Goal: Task Accomplishment & Management: Use online tool/utility

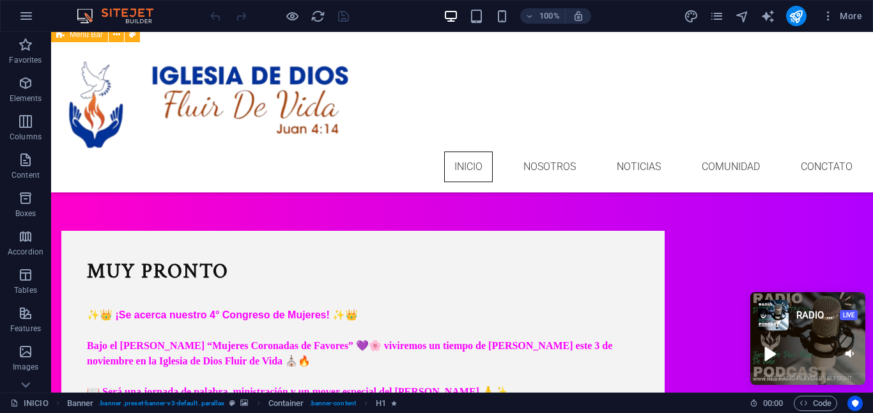
scroll to position [815, 0]
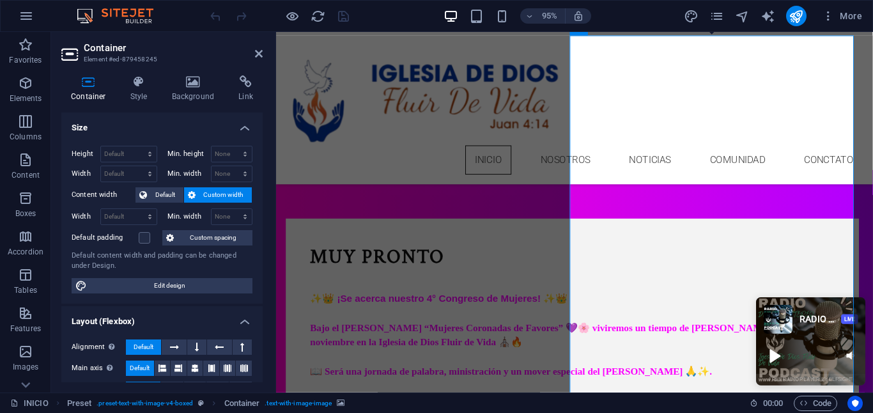
scroll to position [839, 0]
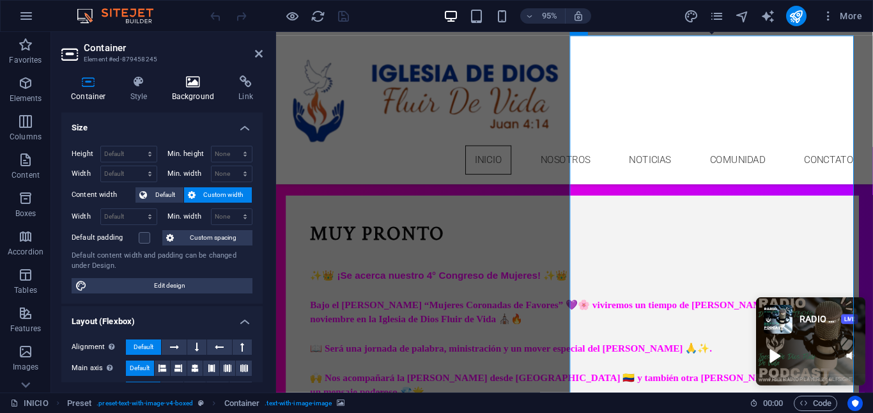
click at [189, 98] on h4 "Background" at bounding box center [195, 88] width 67 height 27
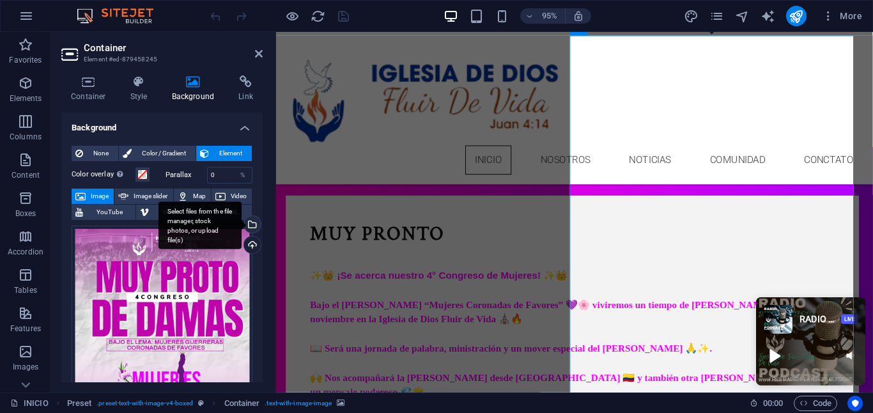
click at [242, 222] on div "Select files from the file manager, stock photos, or upload file(s)" at bounding box center [200, 225] width 83 height 48
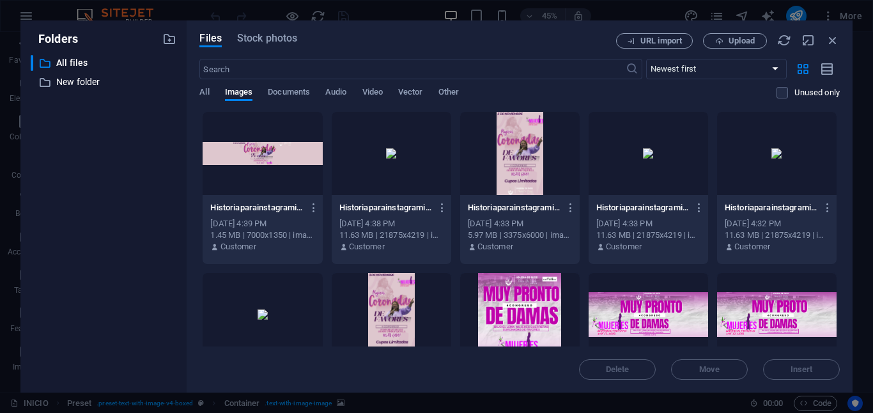
click at [377, 308] on div at bounding box center [392, 314] width 120 height 83
click at [796, 366] on span "Insert" at bounding box center [802, 370] width 22 height 8
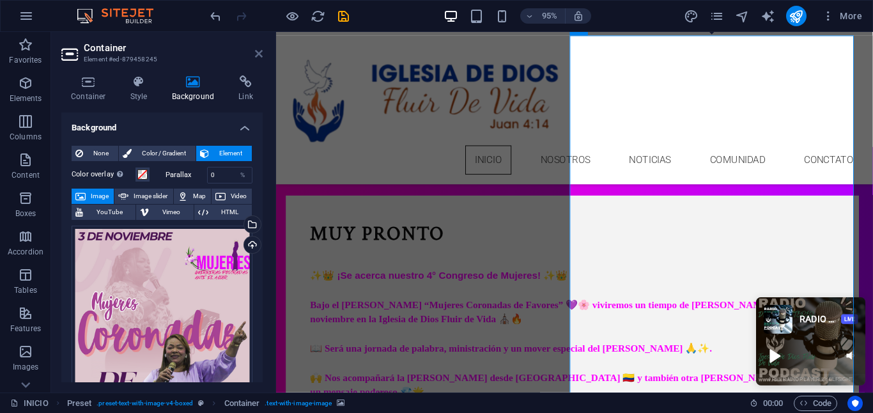
click at [260, 56] on icon at bounding box center [259, 54] width 8 height 10
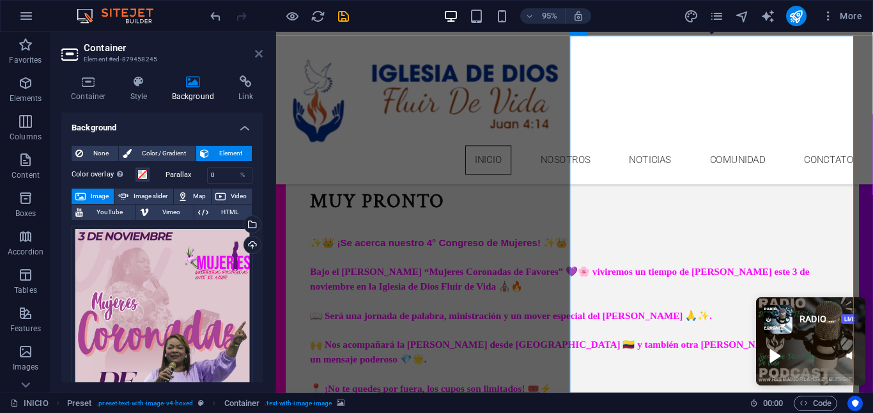
scroll to position [815, 0]
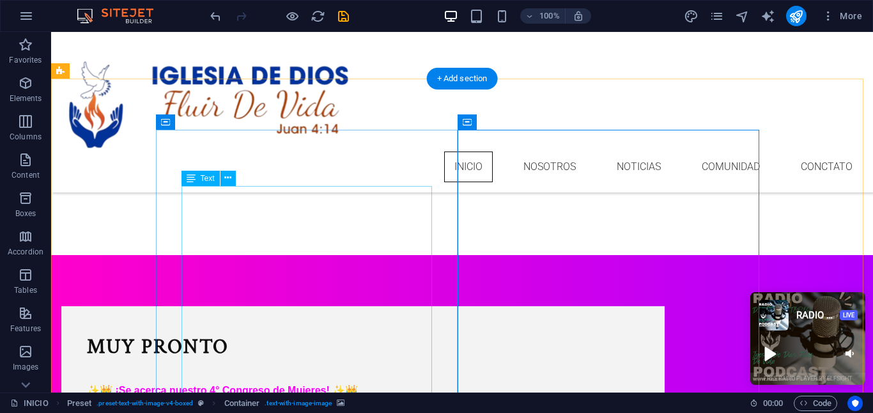
scroll to position [742, 0]
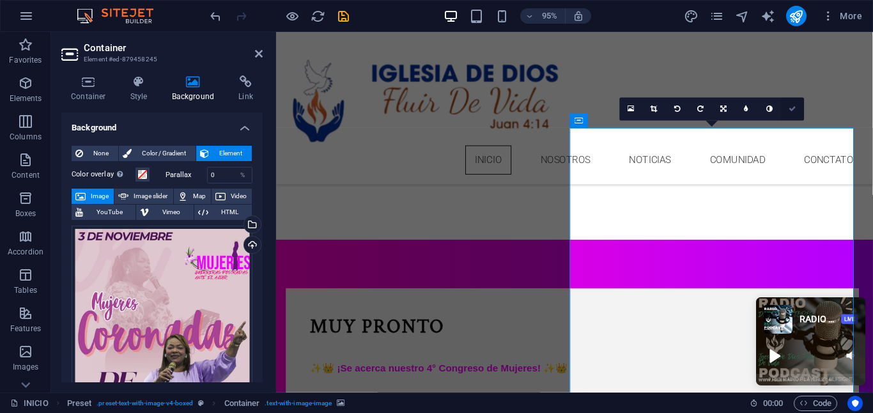
click at [792, 109] on icon at bounding box center [794, 108] width 8 height 7
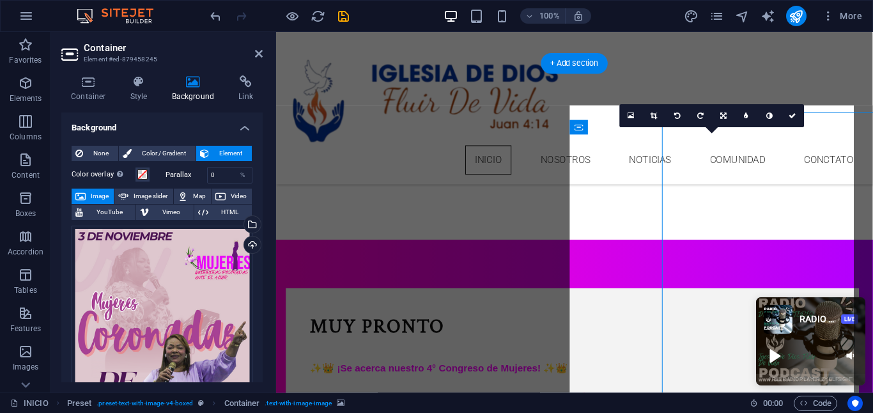
scroll to position [735, 0]
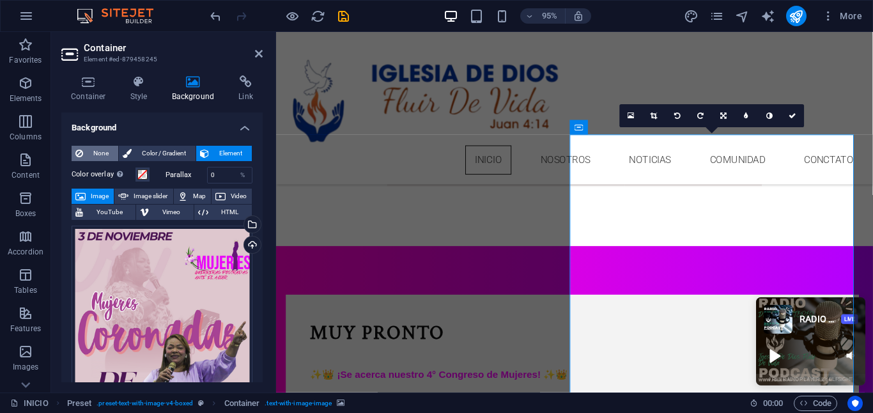
click at [101, 153] on span "None" at bounding box center [100, 153] width 27 height 15
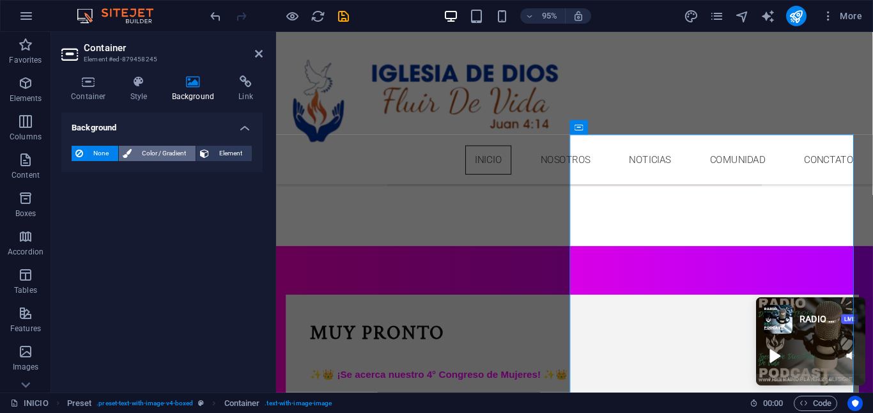
click at [164, 153] on span "Color / Gradient" at bounding box center [164, 153] width 56 height 15
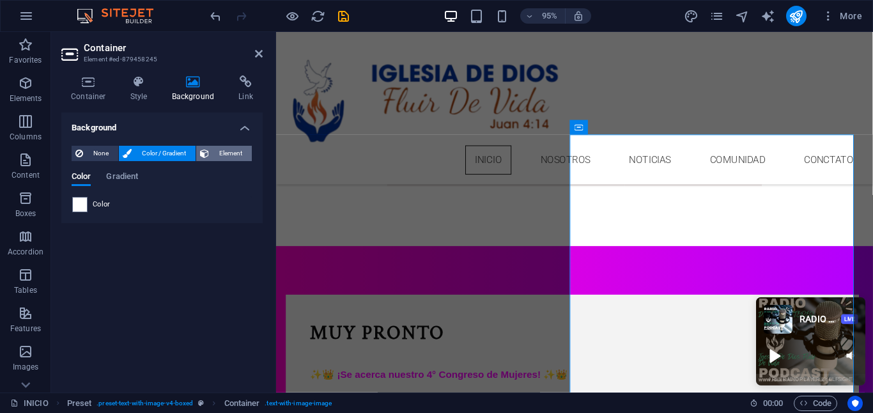
click at [214, 156] on span "Element" at bounding box center [230, 153] width 35 height 15
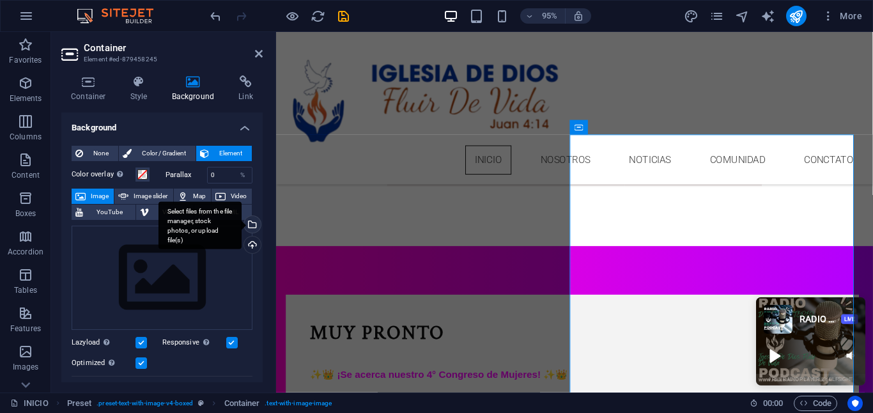
click at [249, 221] on div "Select files from the file manager, stock photos, or upload file(s)" at bounding box center [251, 225] width 19 height 19
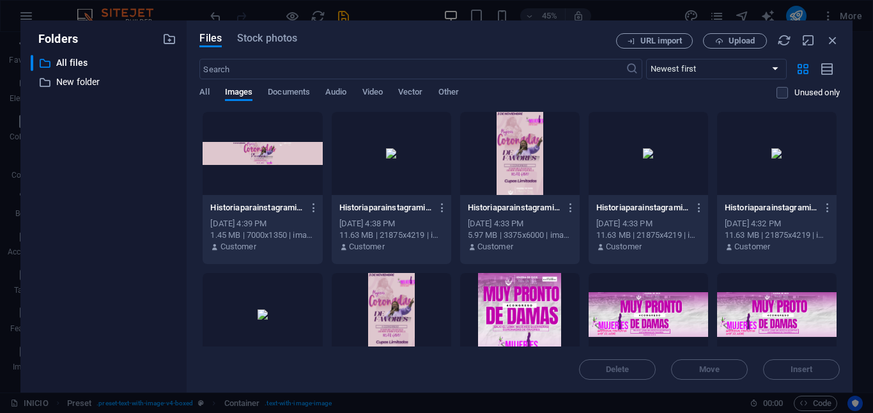
click at [503, 159] on div at bounding box center [520, 153] width 120 height 83
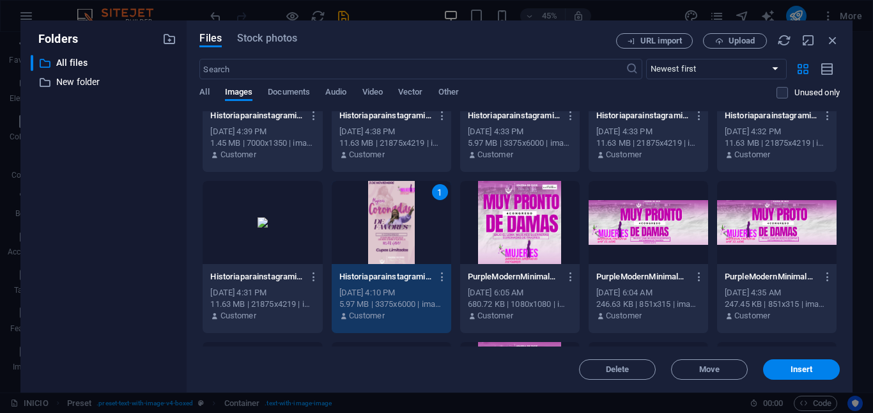
scroll to position [143, 0]
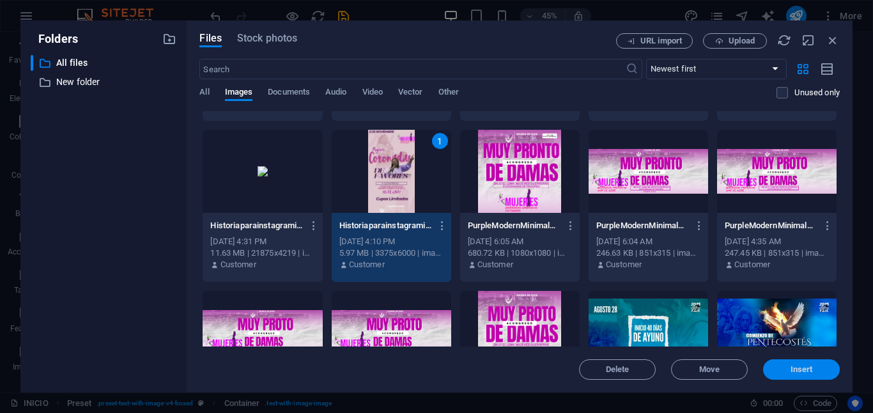
click at [809, 368] on span "Insert" at bounding box center [802, 370] width 22 height 8
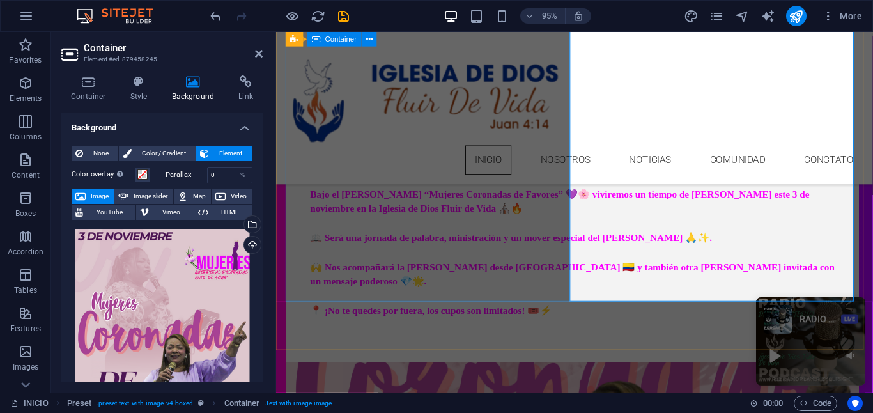
scroll to position [984, 0]
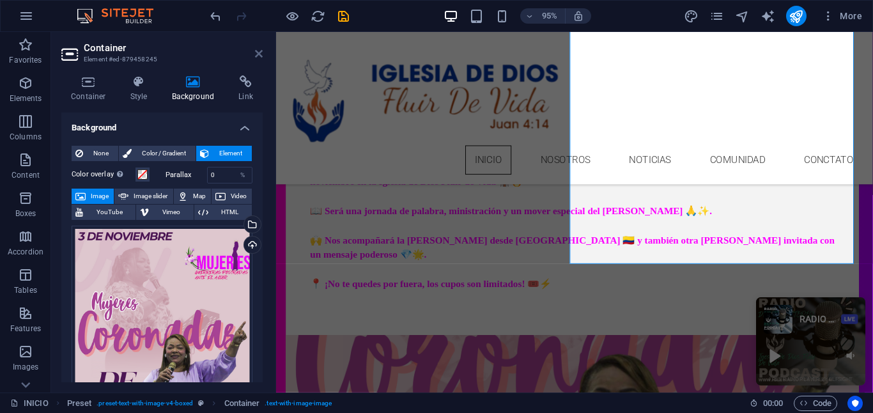
click at [258, 53] on icon at bounding box center [259, 54] width 8 height 10
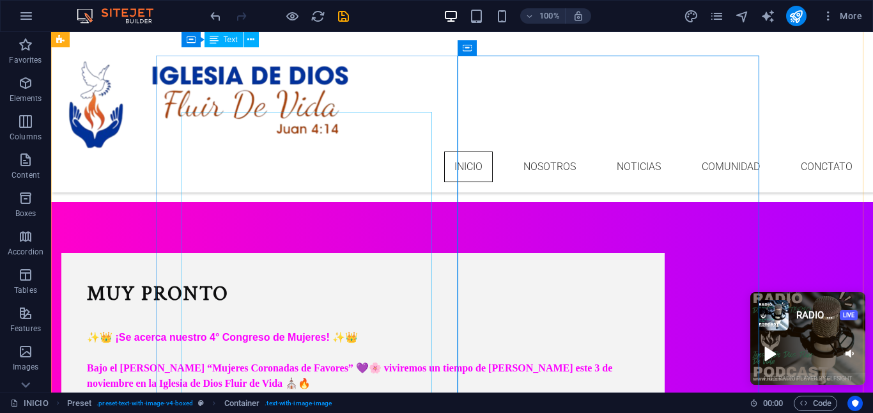
scroll to position [774, 0]
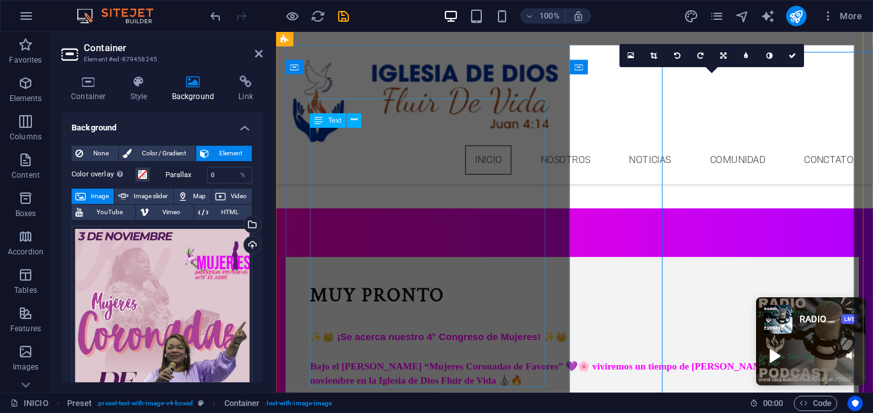
scroll to position [798, 0]
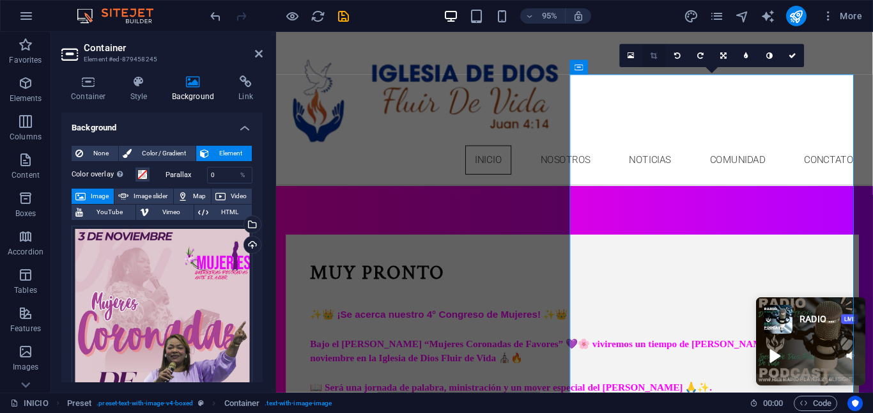
click at [658, 52] on link at bounding box center [654, 55] width 23 height 23
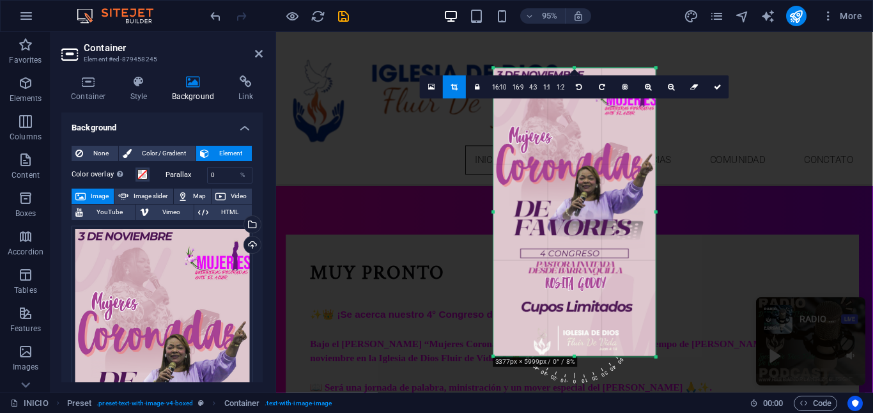
click at [602, 169] on div at bounding box center [575, 212] width 162 height 288
click at [715, 84] on icon at bounding box center [718, 86] width 8 height 7
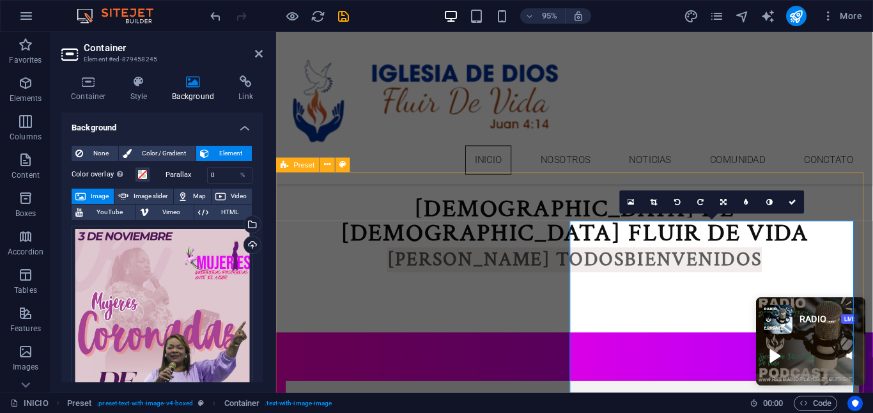
scroll to position [657, 0]
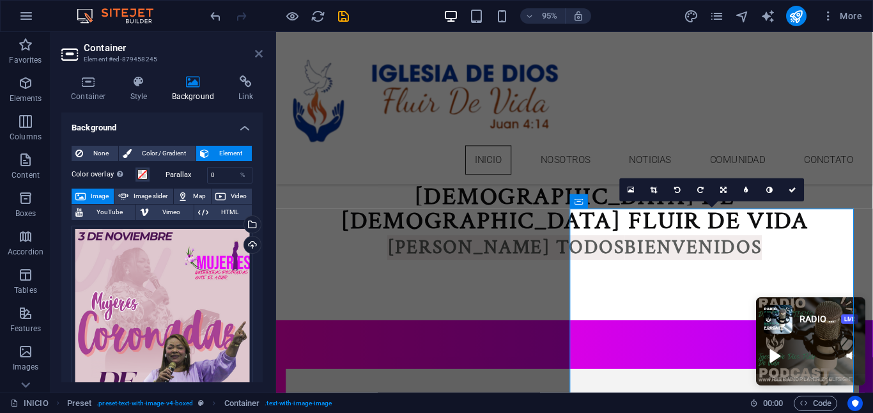
click at [256, 54] on icon at bounding box center [259, 54] width 8 height 10
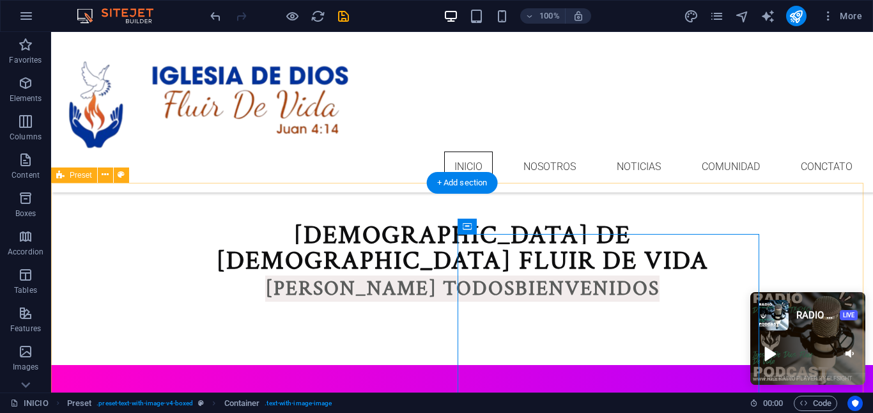
scroll to position [617, 0]
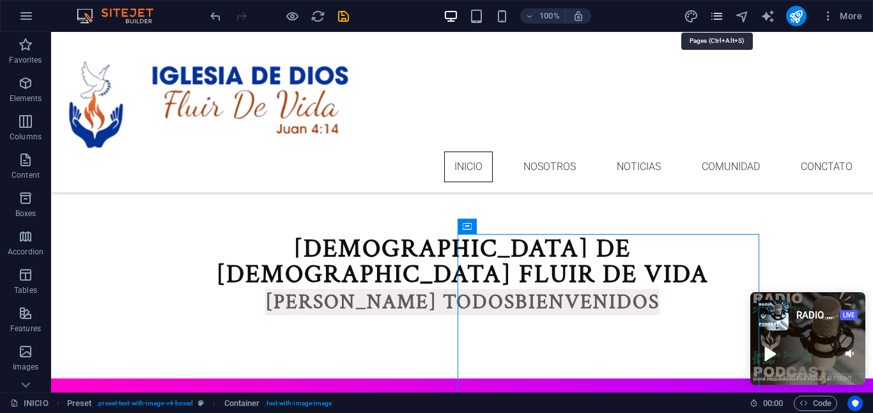
click at [713, 16] on icon "pages" at bounding box center [717, 16] width 15 height 15
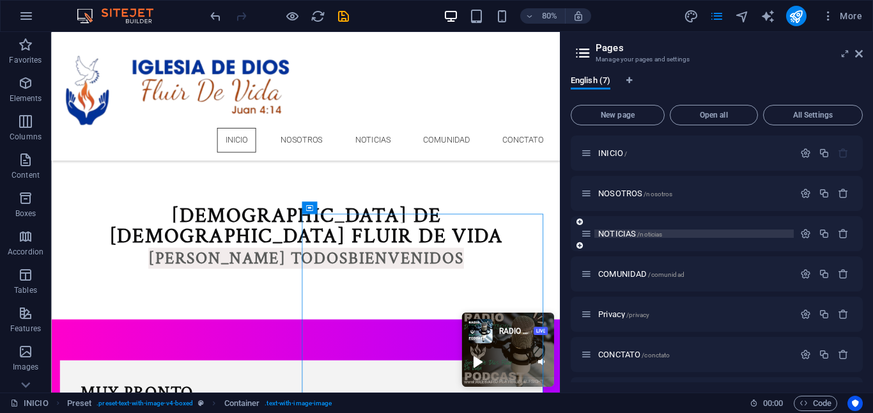
click at [596, 235] on div "NOTICIAS /noticias" at bounding box center [694, 234] width 199 height 8
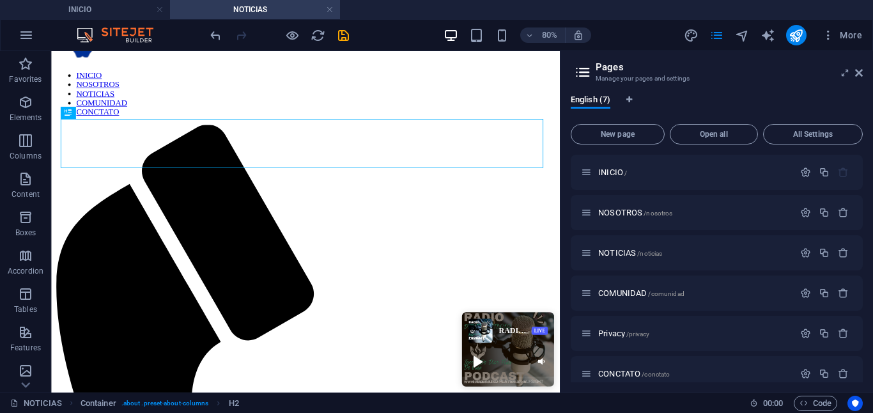
scroll to position [206, 0]
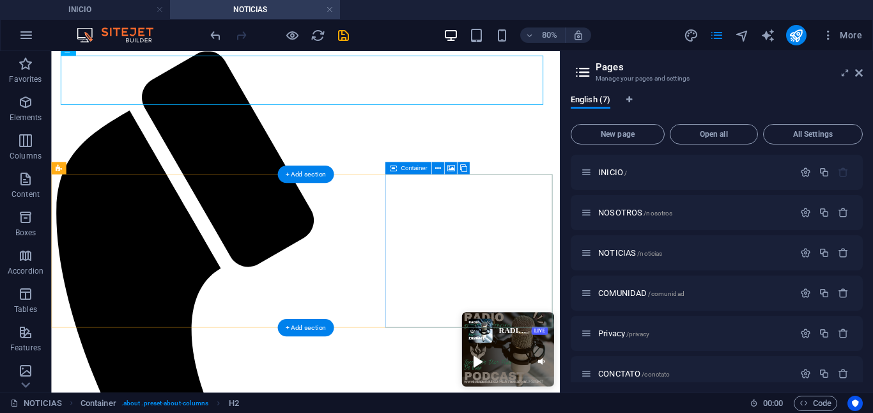
select select "px"
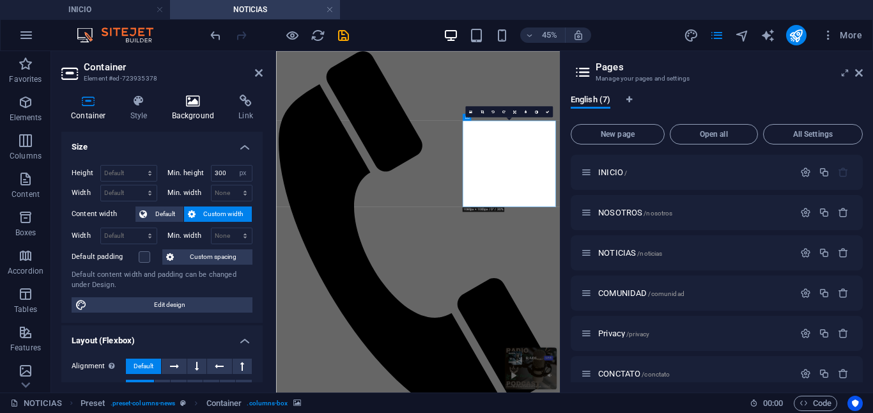
click at [192, 100] on icon at bounding box center [193, 101] width 62 height 13
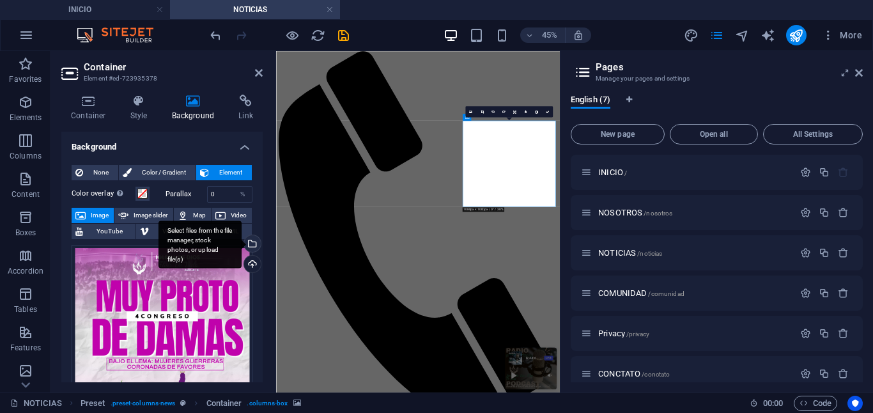
click at [242, 244] on div "Select files from the file manager, stock photos, or upload file(s)" at bounding box center [200, 245] width 83 height 48
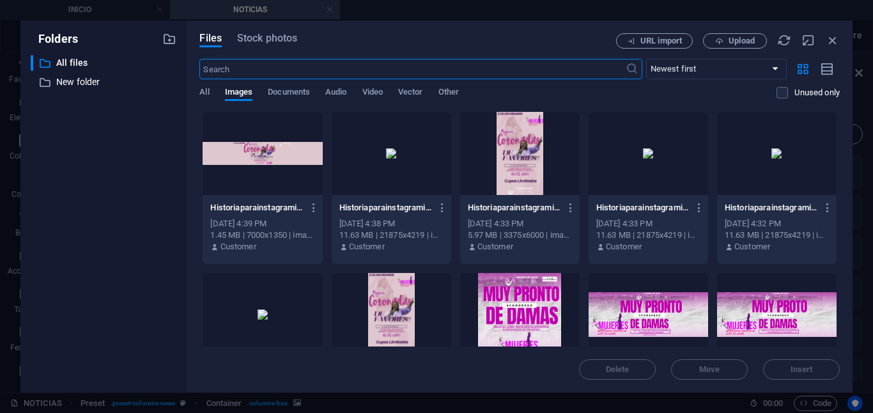
scroll to position [17, 0]
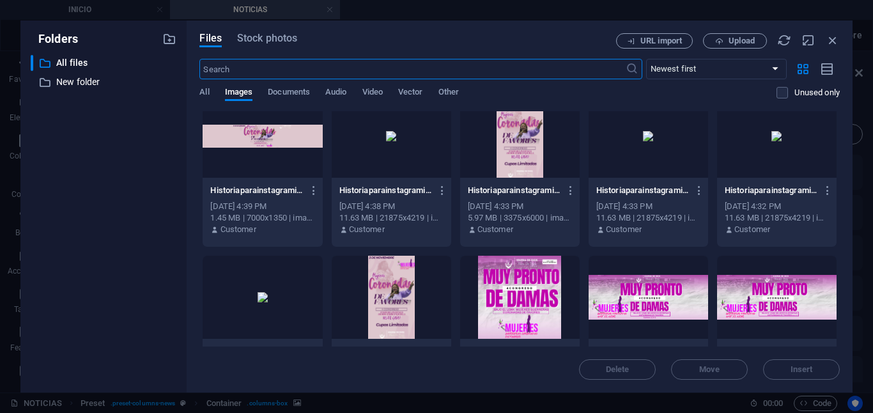
click at [516, 286] on div at bounding box center [520, 297] width 120 height 83
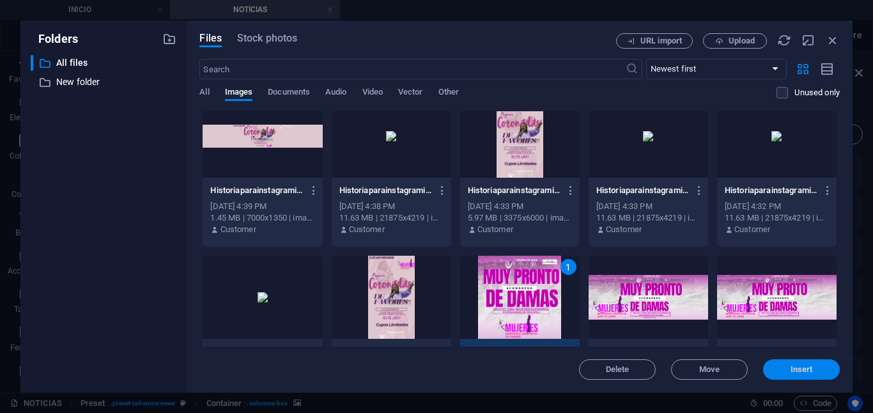
click at [783, 370] on span "Insert" at bounding box center [801, 370] width 66 height 8
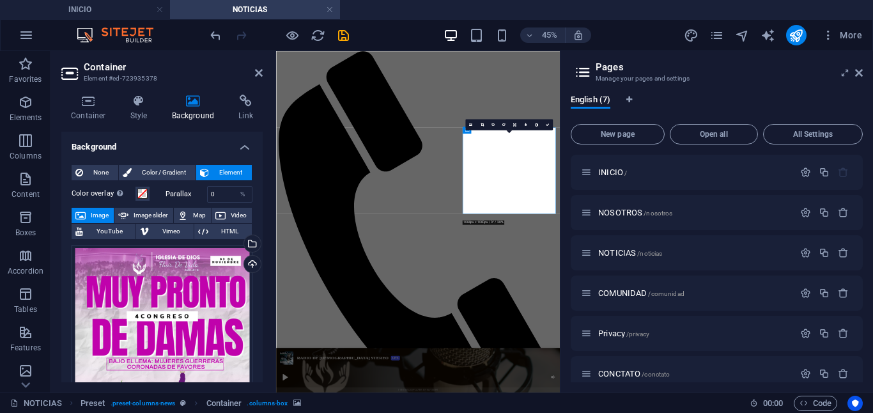
scroll to position [174, 0]
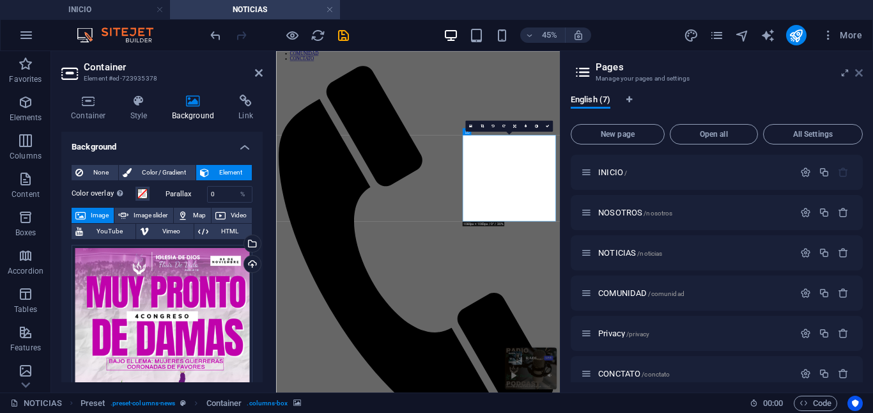
click at [861, 74] on icon at bounding box center [859, 73] width 8 height 10
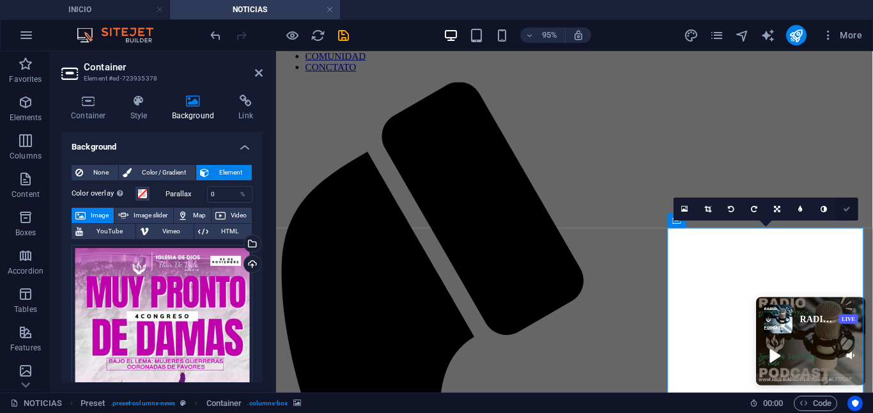
click at [839, 210] on link at bounding box center [847, 209] width 23 height 23
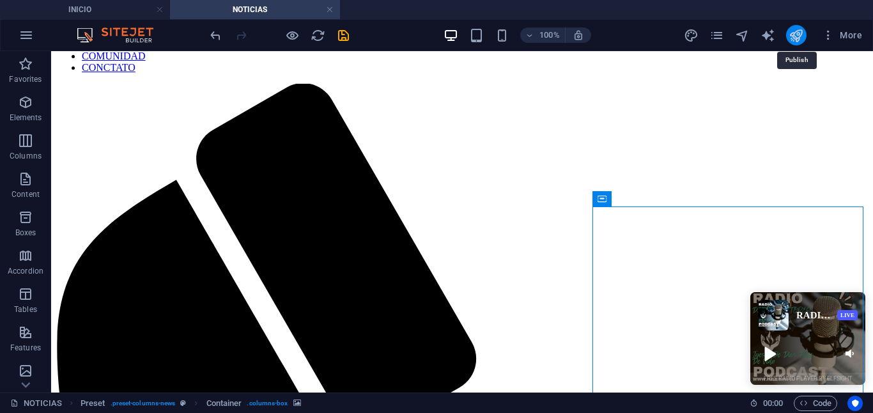
click at [791, 36] on icon "publish" at bounding box center [796, 35] width 15 height 15
